Goal: Transaction & Acquisition: Purchase product/service

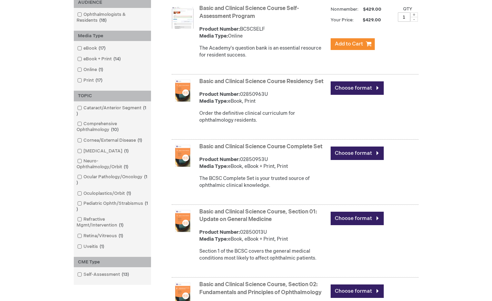
scroll to position [90, 0]
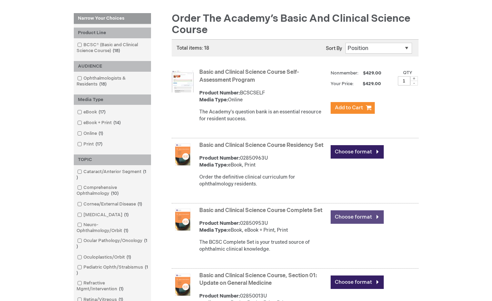
click at [363, 220] on link "Choose format" at bounding box center [357, 216] width 53 height 13
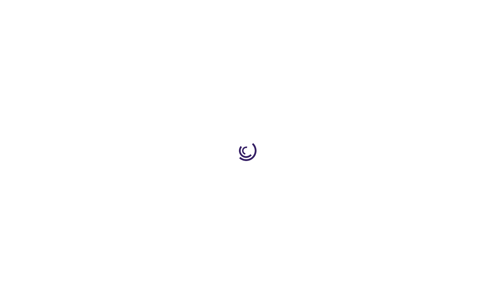
type input "0"
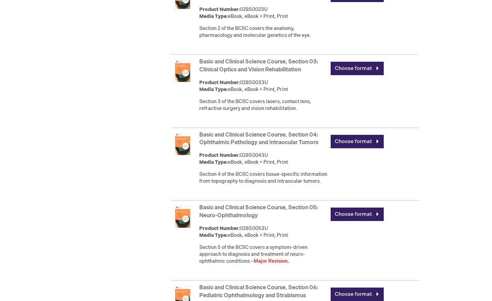
scroll to position [502, 0]
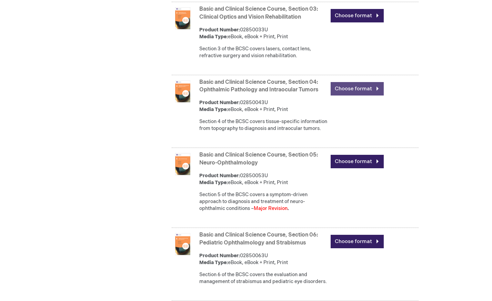
click at [345, 95] on link "Choose format" at bounding box center [357, 88] width 53 height 13
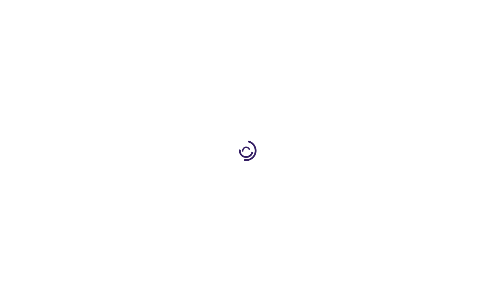
type input "0"
